Goal: Task Accomplishment & Management: Manage account settings

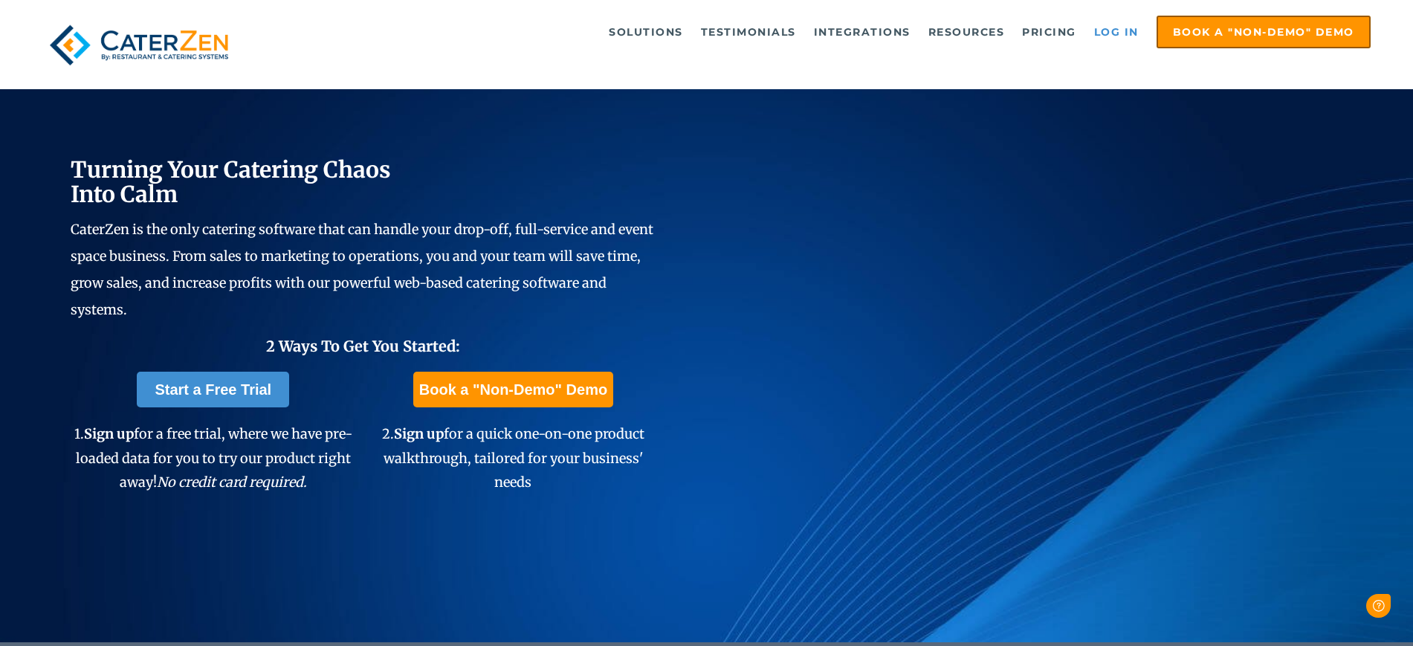
click at [1125, 30] on link "Log in" at bounding box center [1116, 32] width 59 height 30
click at [1115, 30] on link "Log in" at bounding box center [1116, 32] width 59 height 30
click at [1101, 33] on link "Log in" at bounding box center [1116, 32] width 59 height 30
click at [1138, 36] on link "Log in" at bounding box center [1116, 32] width 59 height 30
